Goal: Share content

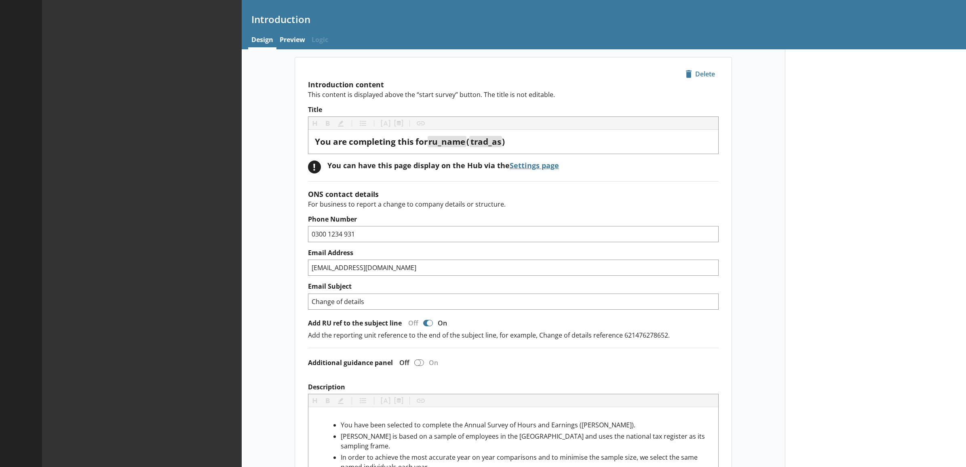
type textarea "x"
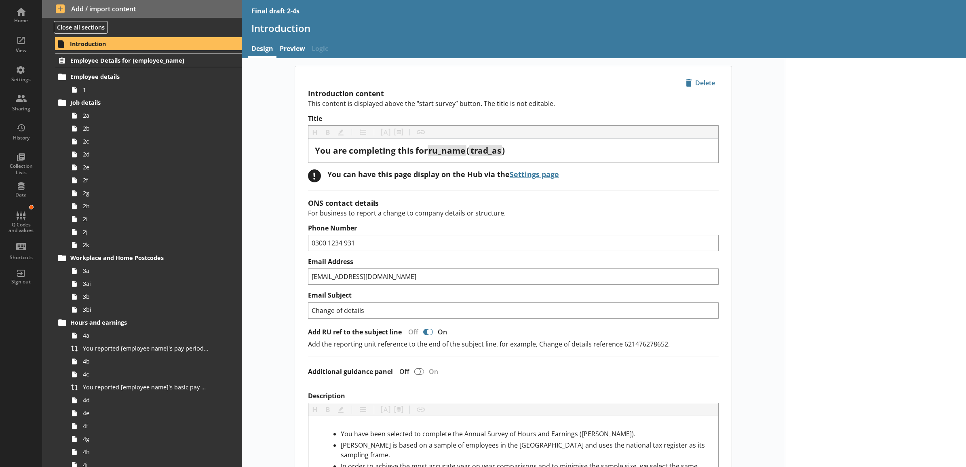
click at [21, 102] on div "Sharing" at bounding box center [21, 102] width 28 height 28
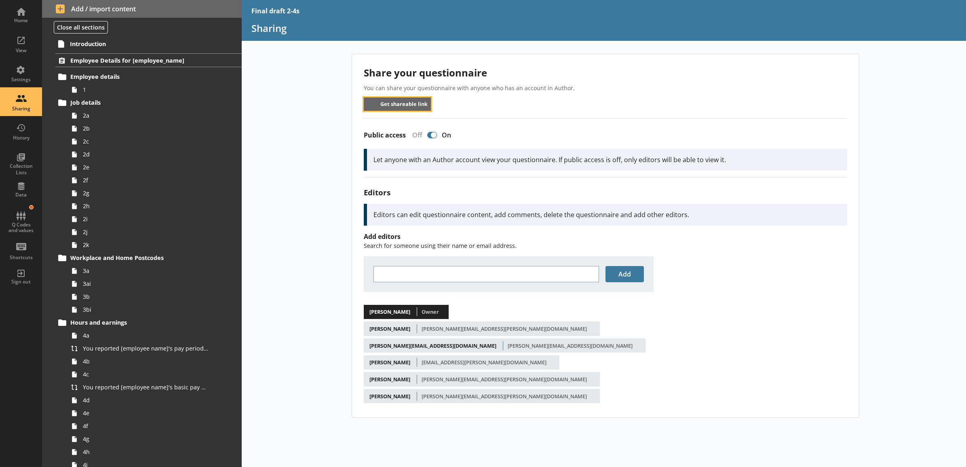
click at [397, 108] on button "Get shareable link" at bounding box center [398, 103] width 68 height 13
